Goal: Navigation & Orientation: Find specific page/section

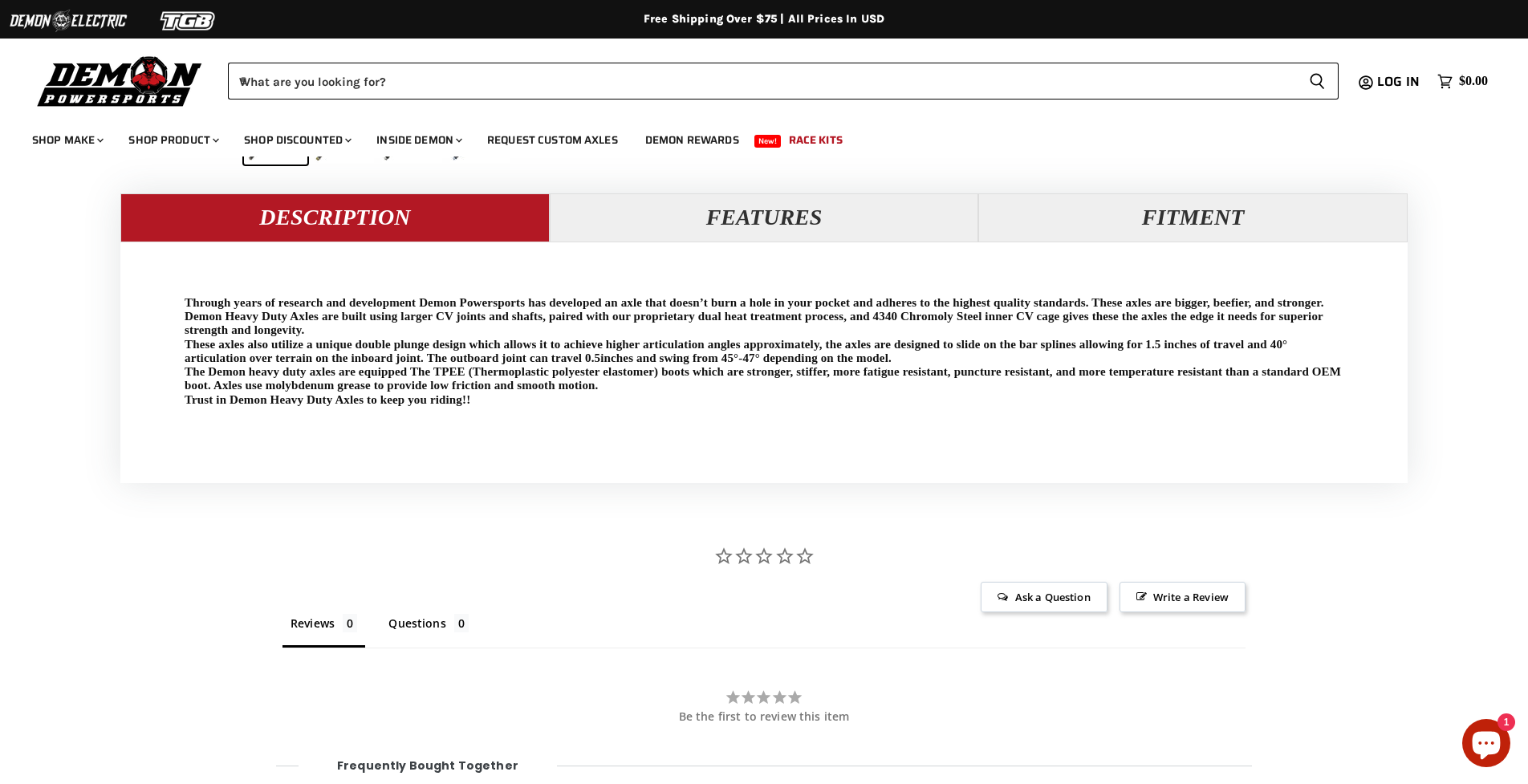
scroll to position [1269, 0]
